Goal: Transaction & Acquisition: Purchase product/service

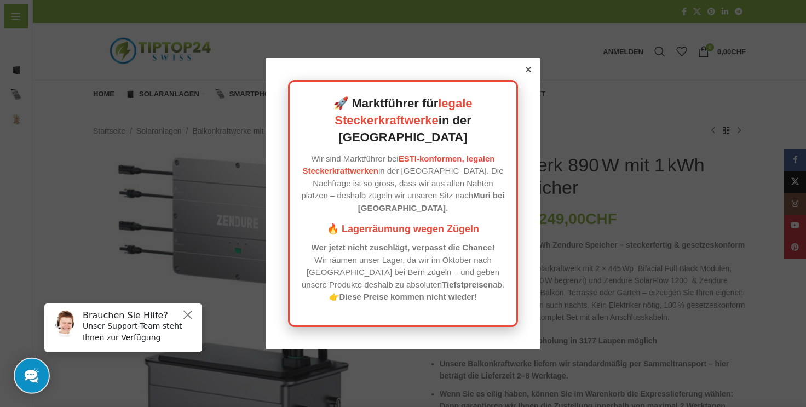
click at [525, 72] on icon at bounding box center [527, 69] width 5 height 5
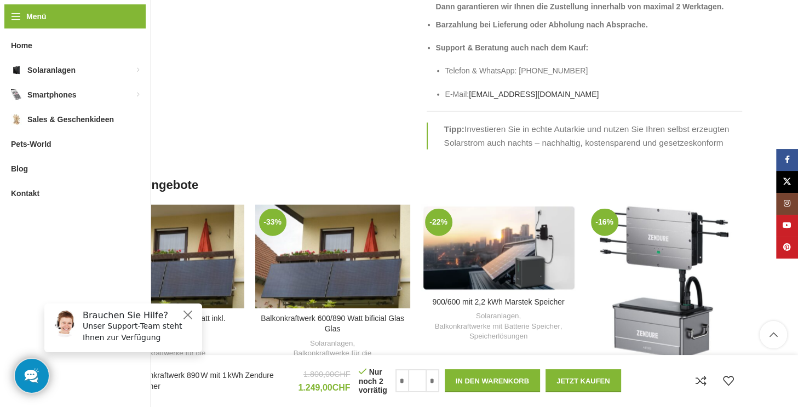
scroll to position [2518, 0]
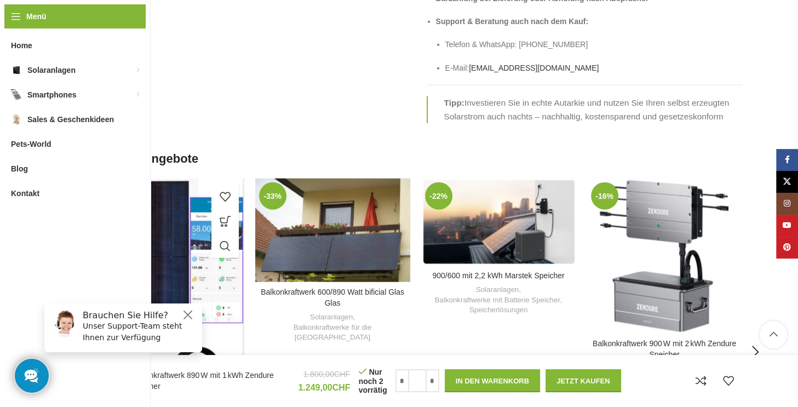
click at [171, 226] on div "Balkonkraftwerk 600/810 Watt inkl. Versand" at bounding box center [185, 296] width 39 height 236
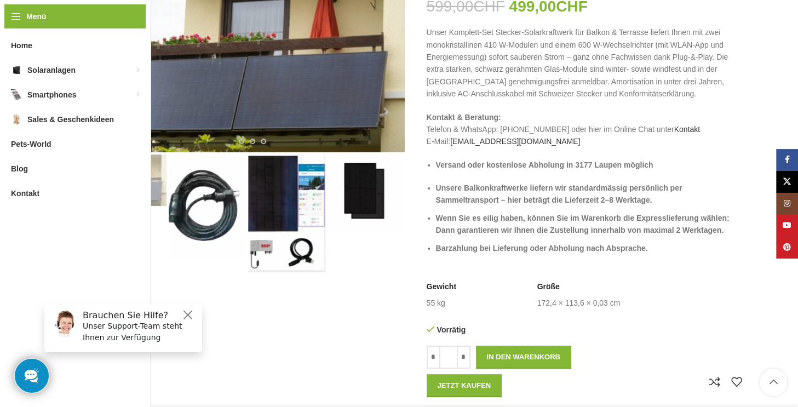
scroll to position [219, 0]
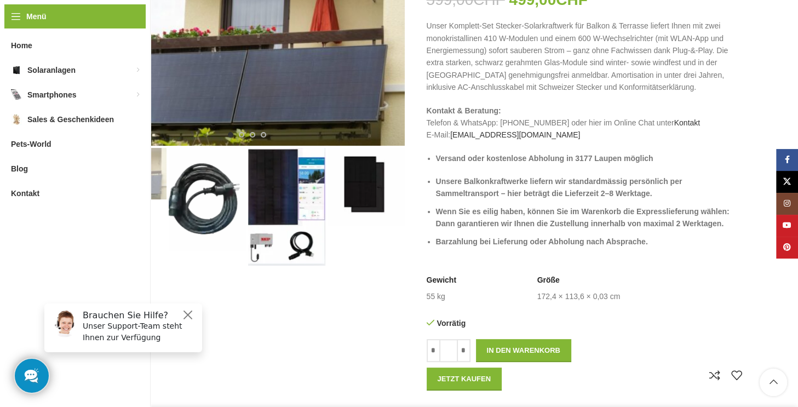
click at [279, 194] on img "3 / 4" at bounding box center [286, 207] width 77 height 118
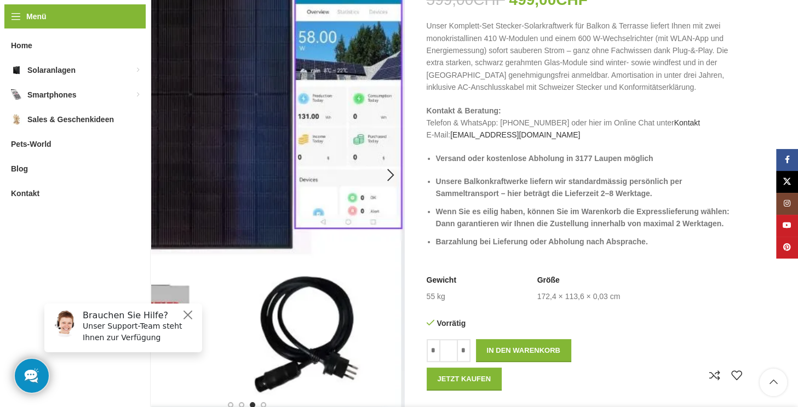
click at [239, 151] on img "3 / 4" at bounding box center [246, 175] width 315 height 481
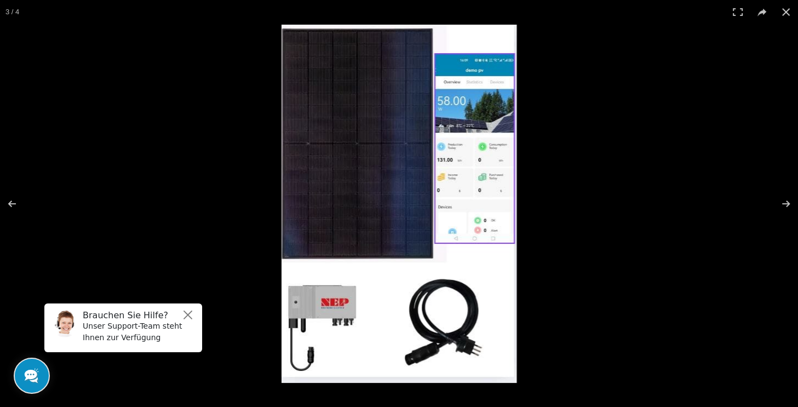
click at [343, 159] on img at bounding box center [398, 204] width 235 height 358
